Goal: Task Accomplishment & Management: Manage account settings

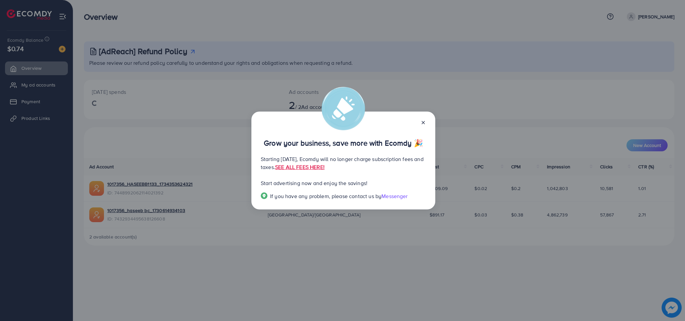
click at [238, 294] on div "Grow your business, save more with Ecomdy 🎉 Starting September 29, 2025, Ecomdy…" at bounding box center [342, 160] width 685 height 321
click at [423, 120] on icon at bounding box center [423, 122] width 5 height 5
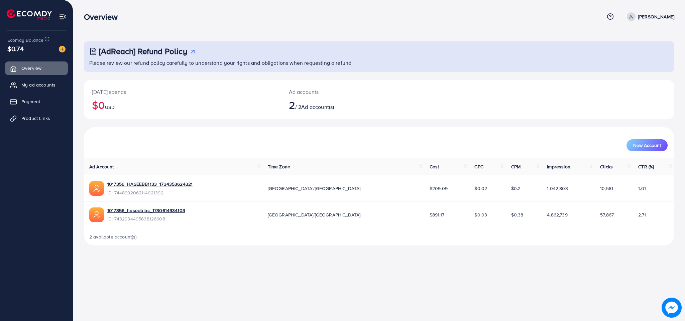
click at [655, 17] on p "Aftab Ahmad Khan" at bounding box center [656, 17] width 36 height 8
click at [643, 51] on span "Log out" at bounding box center [634, 55] width 18 height 8
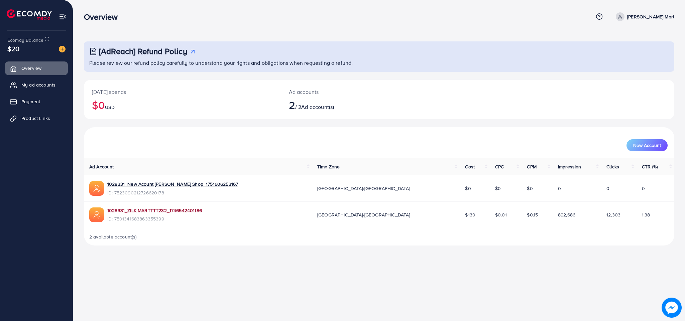
click at [155, 212] on link "1028331_ZILK MARTTTT232_1746542401186" at bounding box center [154, 210] width 95 height 7
click at [668, 18] on p "[PERSON_NAME] Mart" at bounding box center [650, 17] width 47 height 8
click at [640, 54] on span "Log out" at bounding box center [634, 55] width 18 height 8
